Goal: Find specific page/section: Find specific page/section

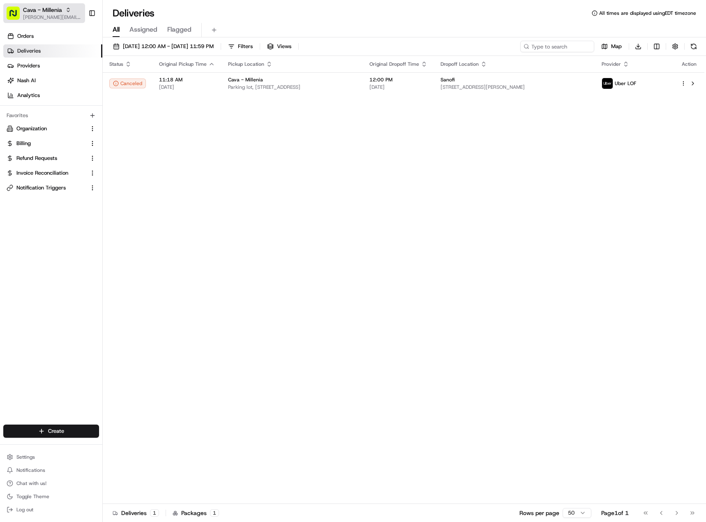
click at [49, 17] on span "[PERSON_NAME][EMAIL_ADDRESS][PERSON_NAME][DOMAIN_NAME]" at bounding box center [52, 17] width 59 height 7
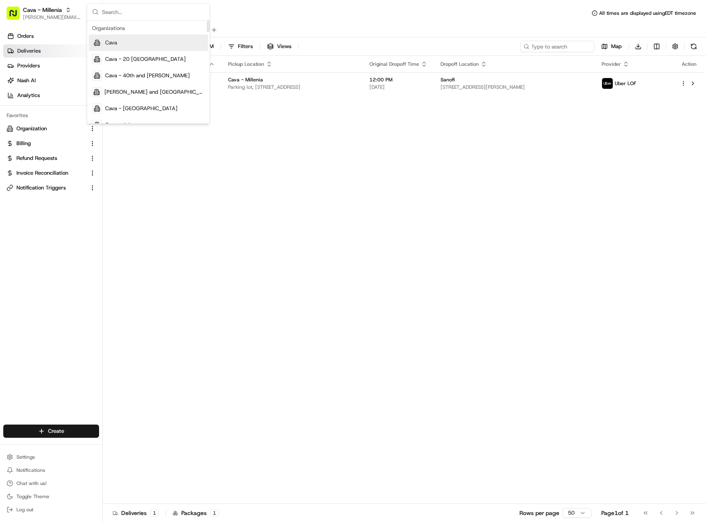
click at [141, 46] on div "Cava" at bounding box center [148, 43] width 119 height 16
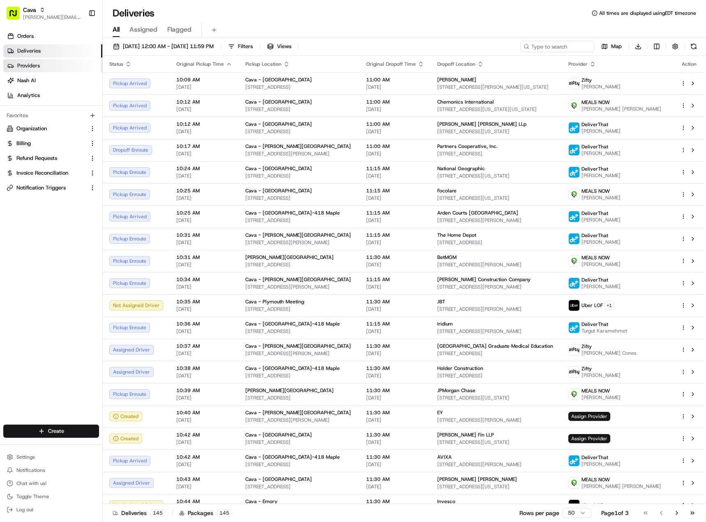
click at [53, 64] on link "Providers" at bounding box center [52, 65] width 99 height 13
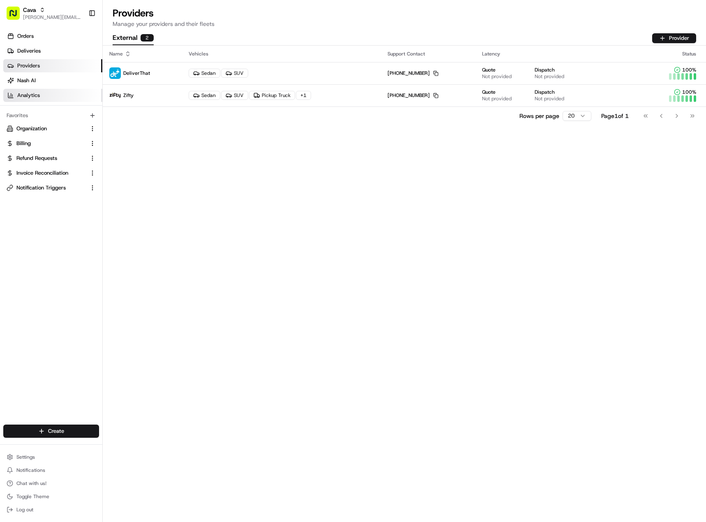
click at [60, 98] on link "Analytics" at bounding box center [52, 95] width 99 height 13
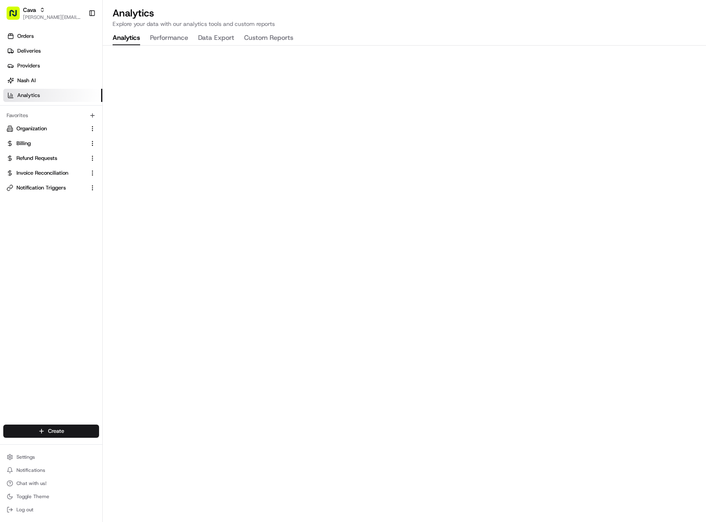
click at [171, 38] on button "Performance" at bounding box center [169, 38] width 38 height 14
